Goal: Information Seeking & Learning: Check status

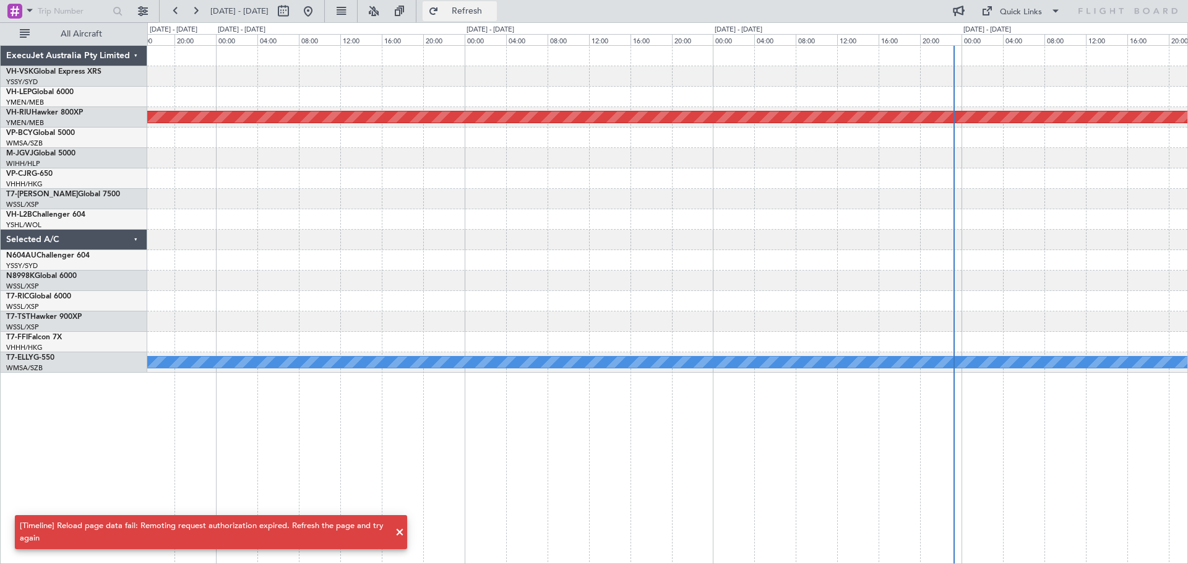
click at [490, 12] on span "Refresh" at bounding box center [467, 11] width 52 height 9
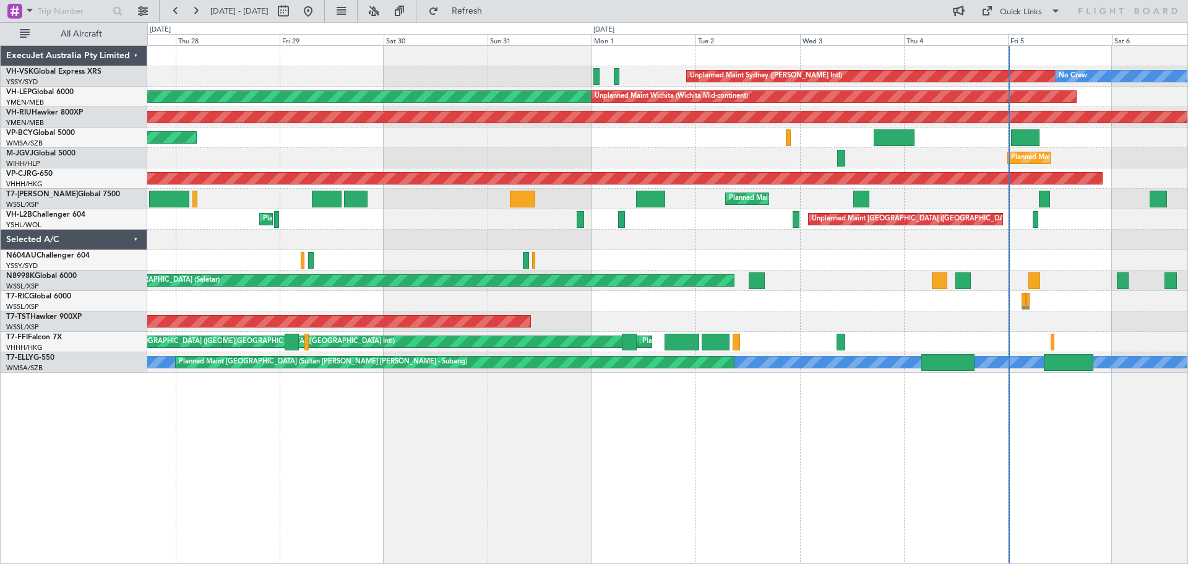
click at [595, 157] on div "Planned Maint Singapore (Seletar) Planned Maint Jakarta (Halim Intl)" at bounding box center [667, 158] width 1040 height 20
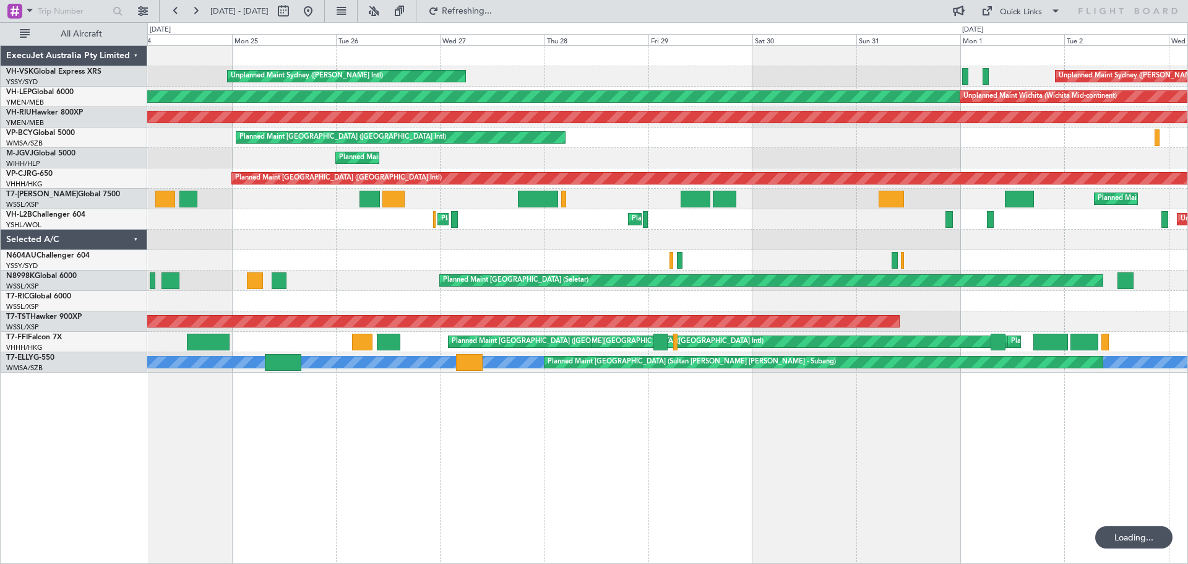
click at [867, 163] on div "Unplanned Maint Sydney (Kingsford Smith Intl) Unplanned Maint Sydney (Kingsford…" at bounding box center [667, 209] width 1040 height 327
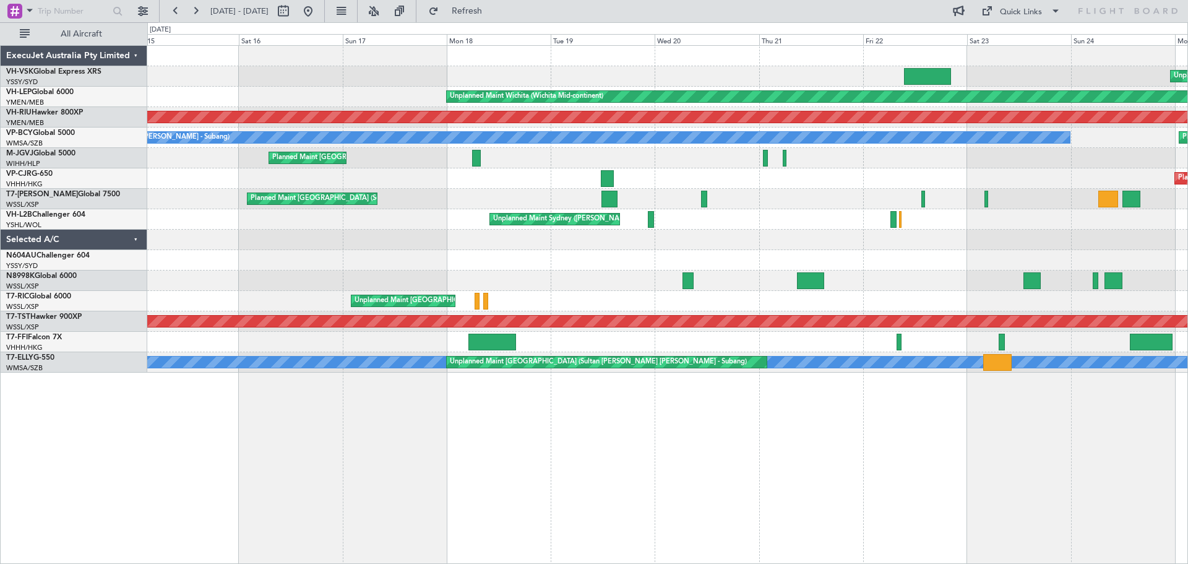
click at [726, 189] on div "Unplanned Maint Sydney (Kingsford Smith Intl) Unplanned Maint Wichita (Wichita …" at bounding box center [667, 209] width 1040 height 327
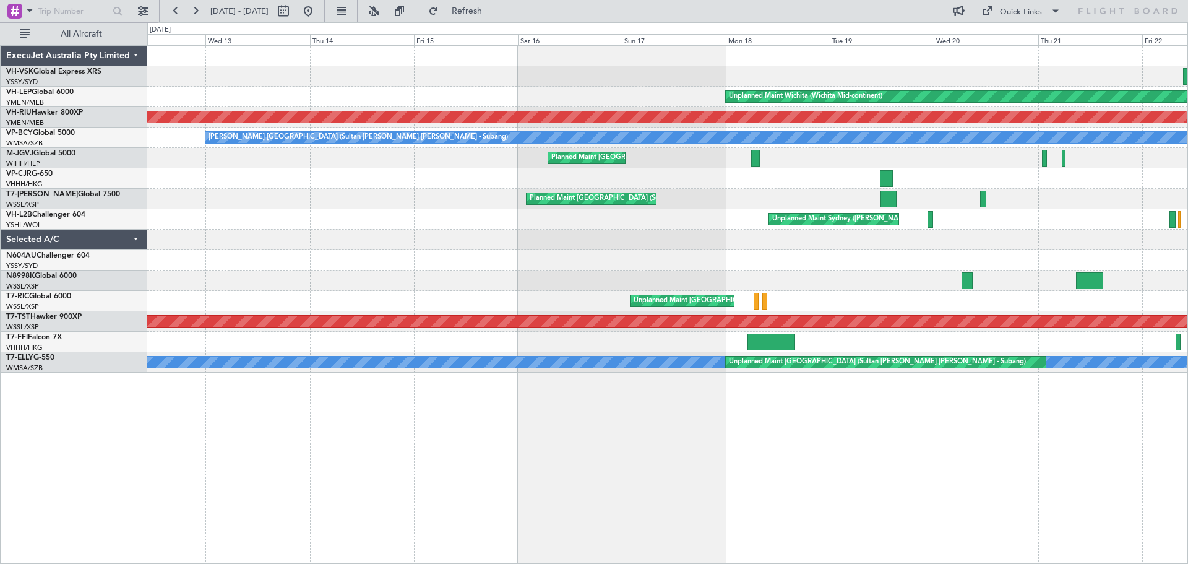
click at [585, 184] on div "Unplanned Maint Wichita (Wichita Mid-continent) Planned Maint Melbourne (Essend…" at bounding box center [667, 209] width 1040 height 327
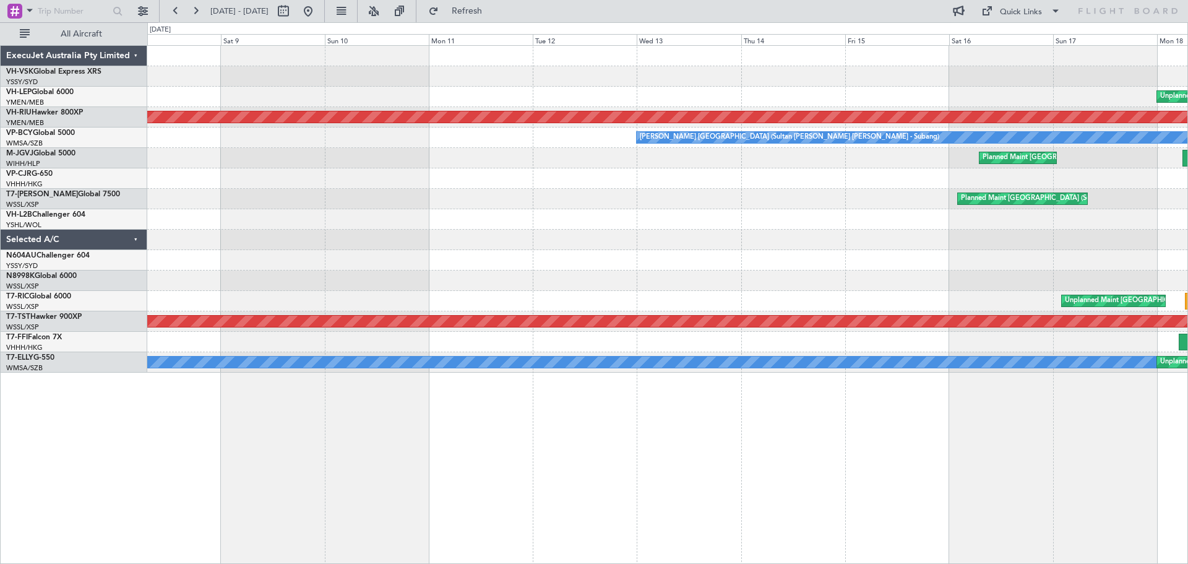
click at [539, 186] on div at bounding box center [667, 178] width 1040 height 20
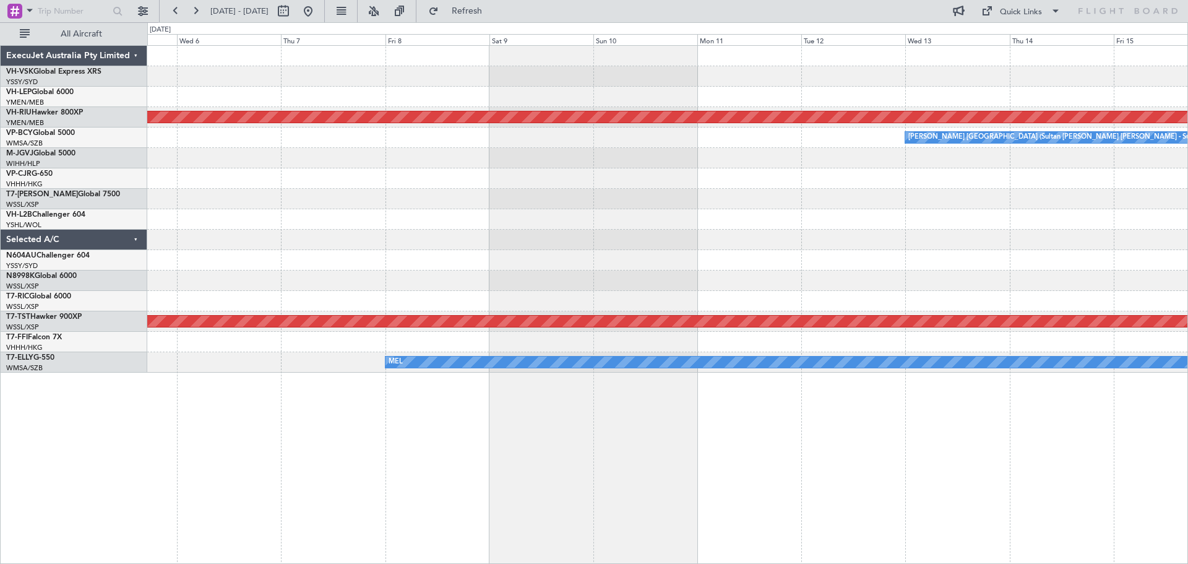
click at [483, 170] on div at bounding box center [667, 178] width 1040 height 20
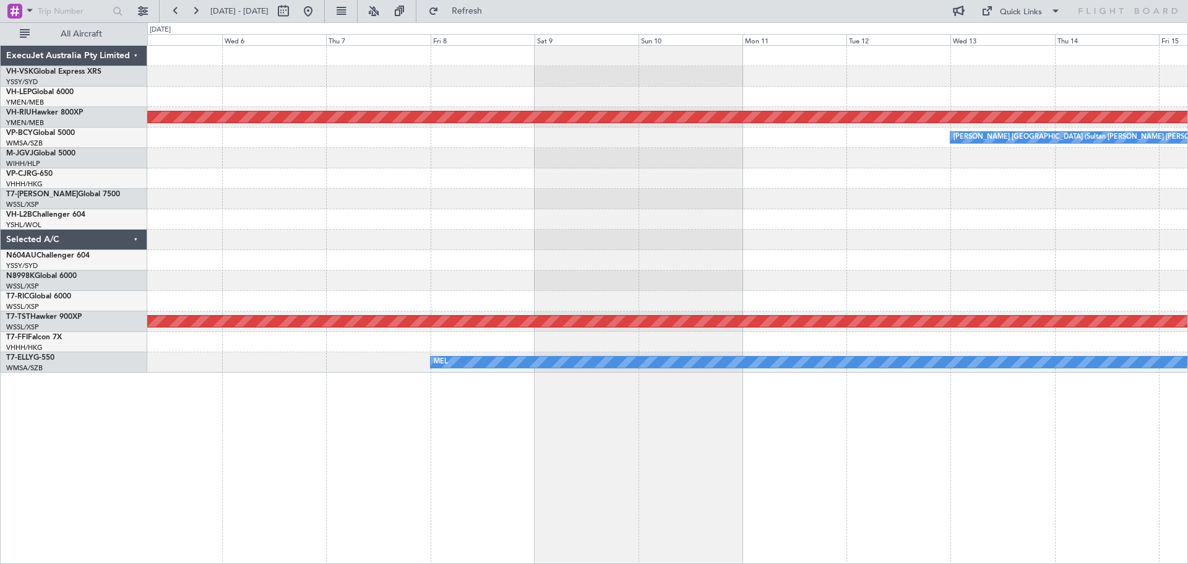
click at [404, 188] on div "Planned Maint Melbourne (Essendon) MEL Kuala Lumpur (Sultan Abdul Aziz Shah - S…" at bounding box center [594, 292] width 1188 height 541
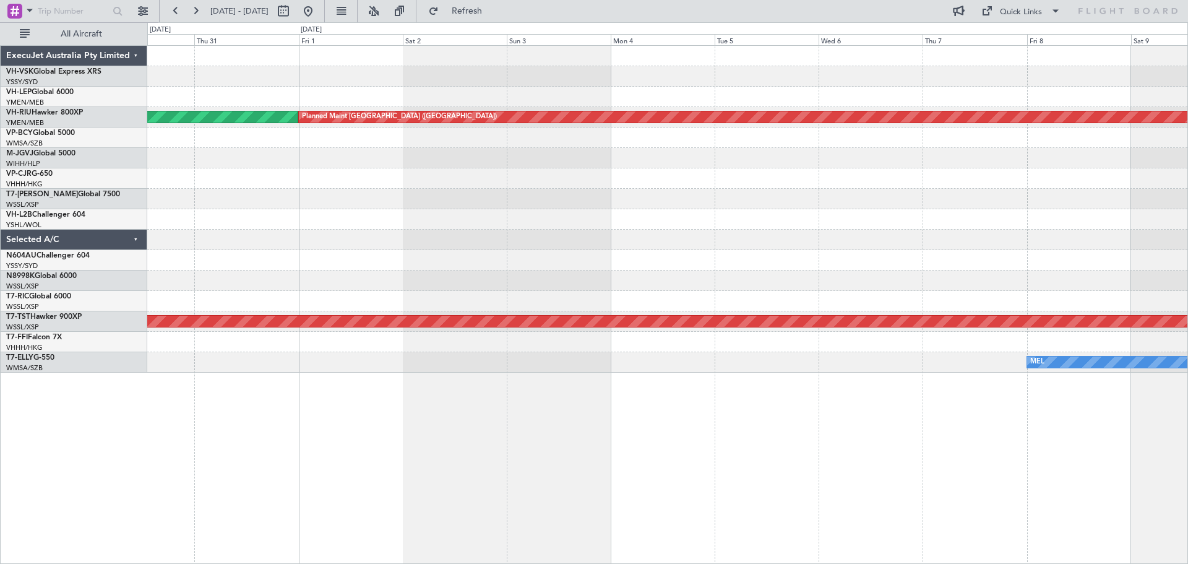
click at [446, 183] on div "Planned Maint Melbourne (Essendon) Planned Maint Melbourne (Essendon) Planned M…" at bounding box center [594, 292] width 1188 height 541
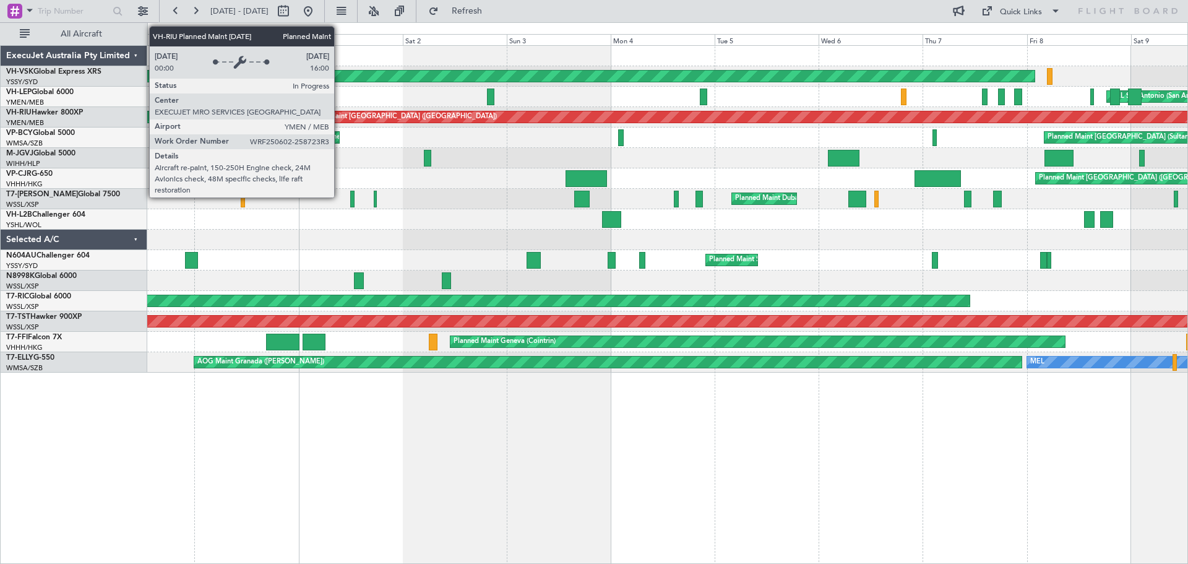
click at [340, 118] on div "Planned Maint [GEOGRAPHIC_DATA] ([GEOGRAPHIC_DATA])" at bounding box center [399, 117] width 195 height 19
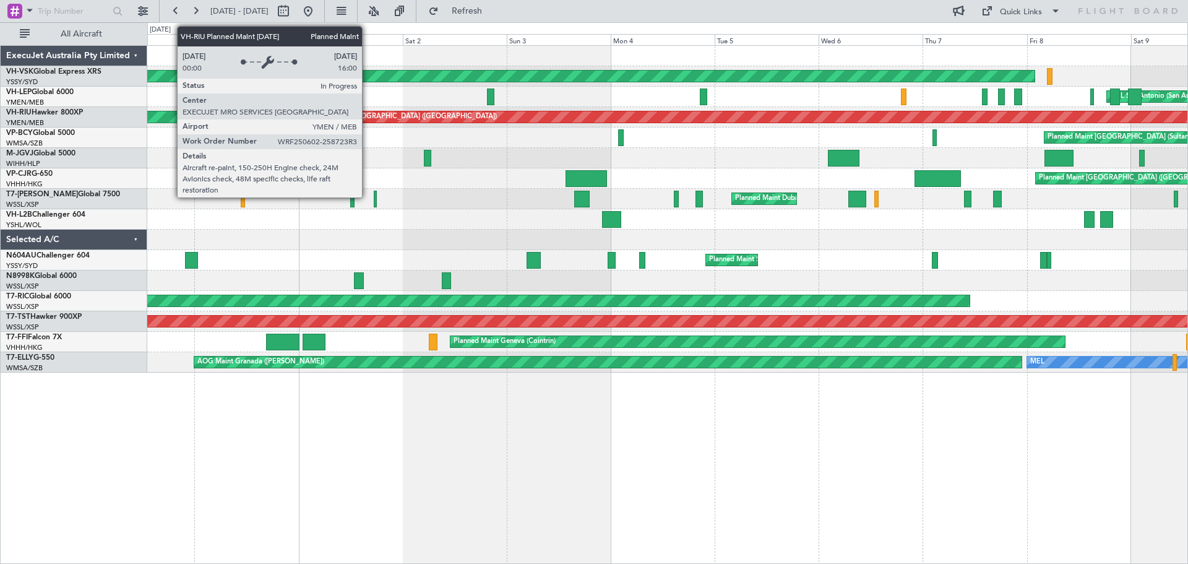
click at [367, 117] on div "Planned Maint [GEOGRAPHIC_DATA] ([GEOGRAPHIC_DATA])" at bounding box center [399, 117] width 195 height 19
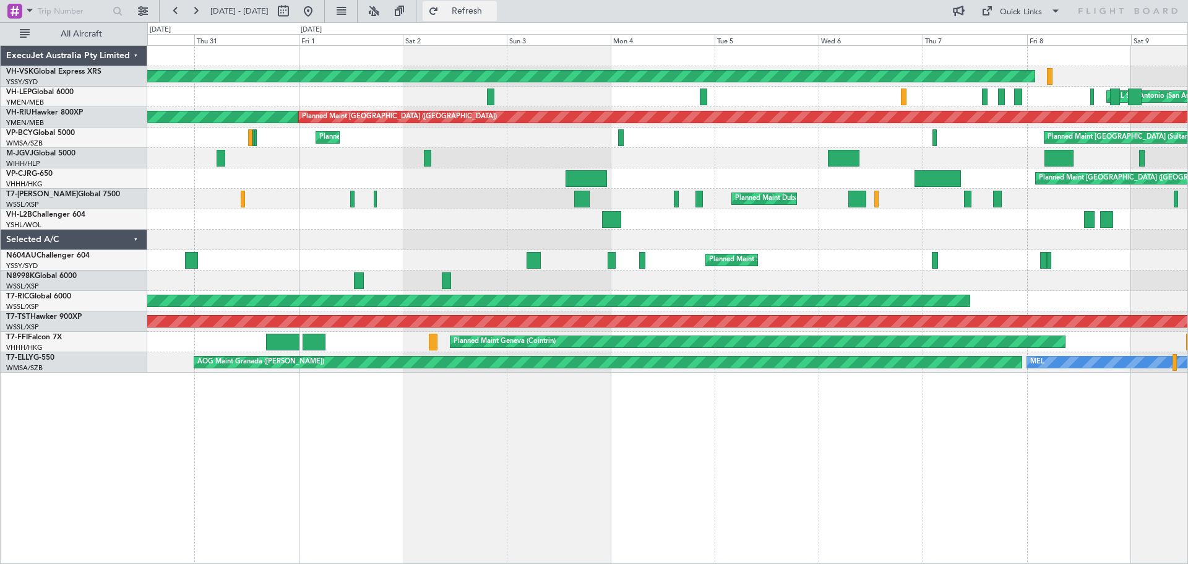
click at [490, 15] on span "Refresh" at bounding box center [467, 11] width 52 height 9
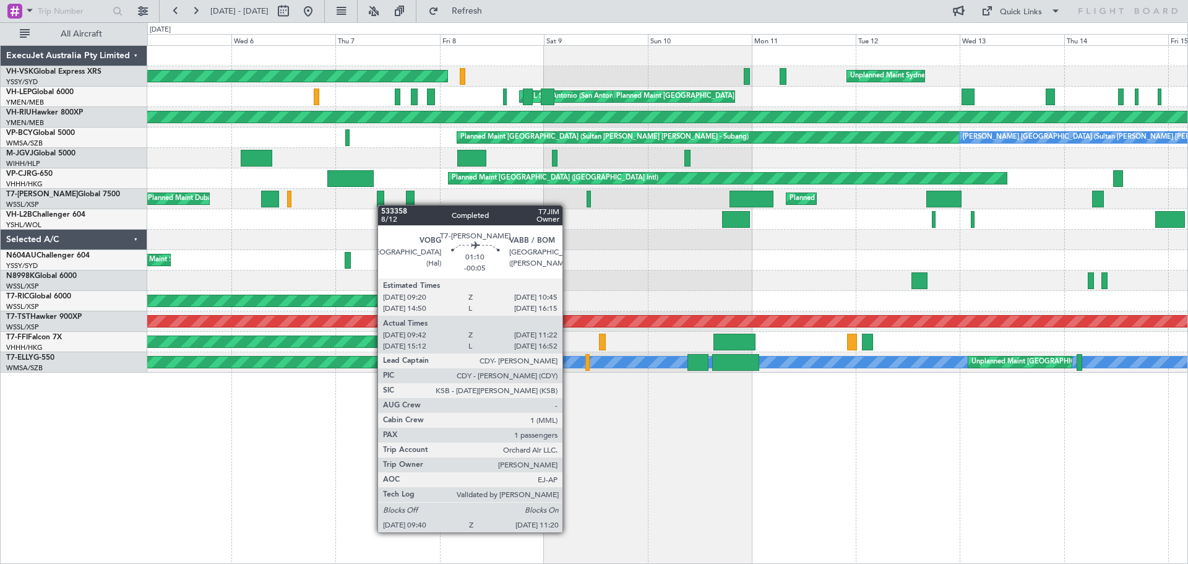
click at [380, 205] on div "Planned Maint Melbourne (Essendon) Unplanned Maint Sydney (Kingsford Smith Intl…" at bounding box center [667, 209] width 1040 height 327
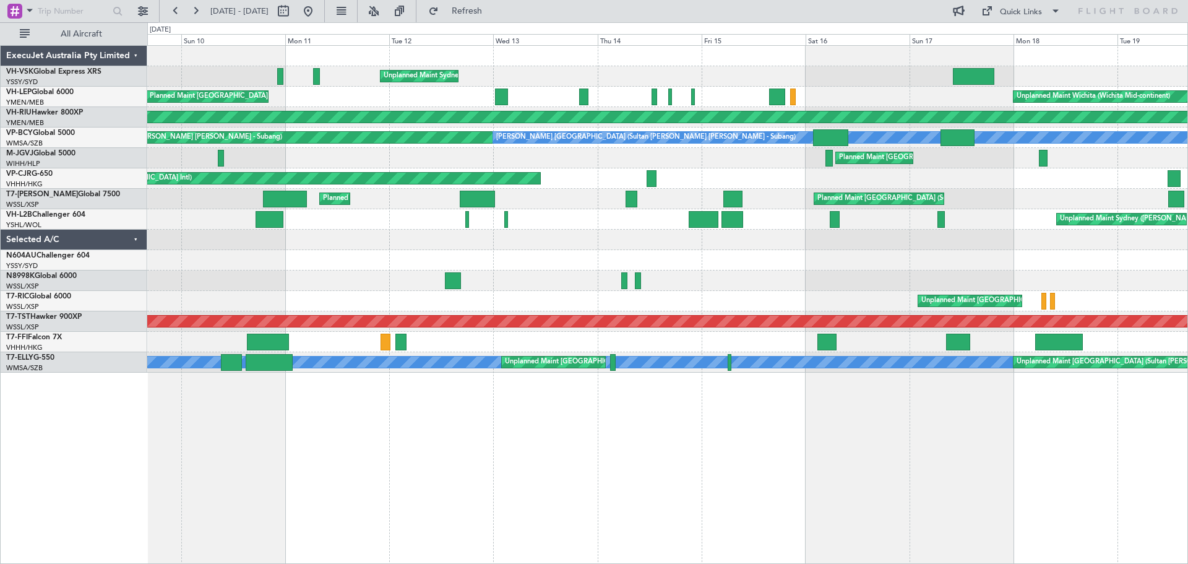
click at [358, 203] on div "Unplanned Maint Sydney (Kingsford Smith Intl) Planned Maint Melbourne (Essendon…" at bounding box center [667, 209] width 1040 height 327
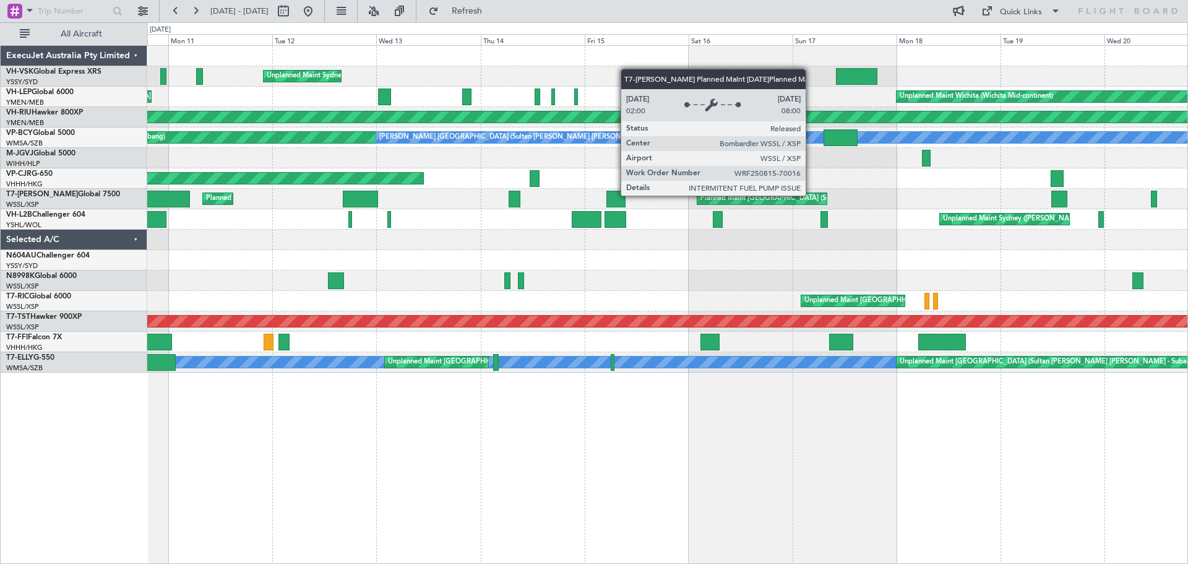
click at [629, 170] on div "Planned Maint Hong Kong (Hong Kong Intl)" at bounding box center [667, 178] width 1040 height 20
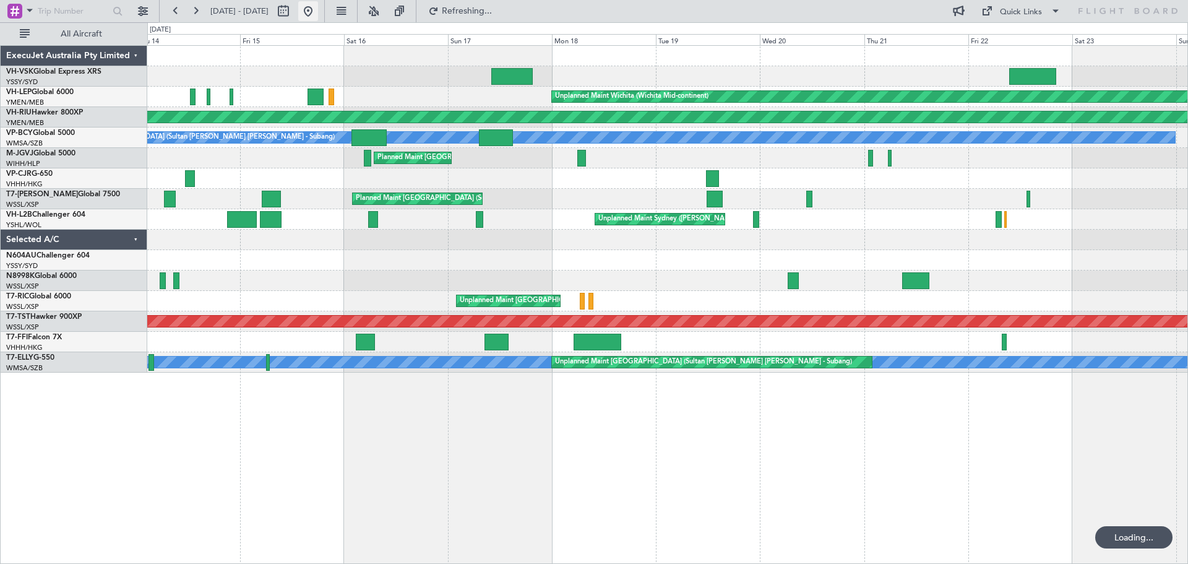
click at [318, 14] on button at bounding box center [308, 11] width 20 height 20
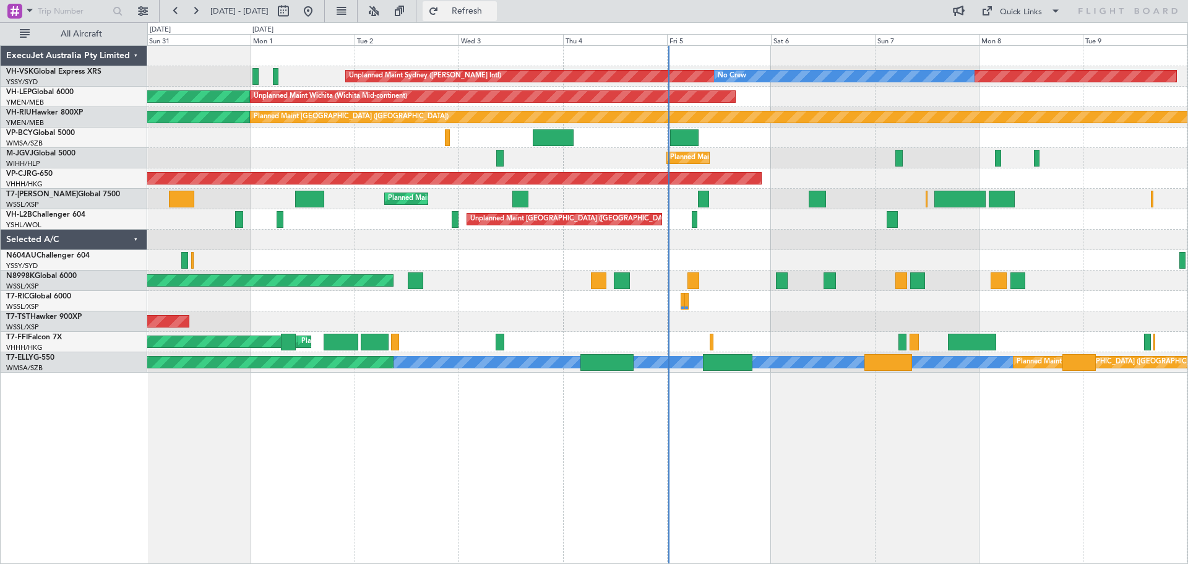
click at [493, 10] on span "Refresh" at bounding box center [467, 11] width 52 height 9
